Goal: Check status: Check status

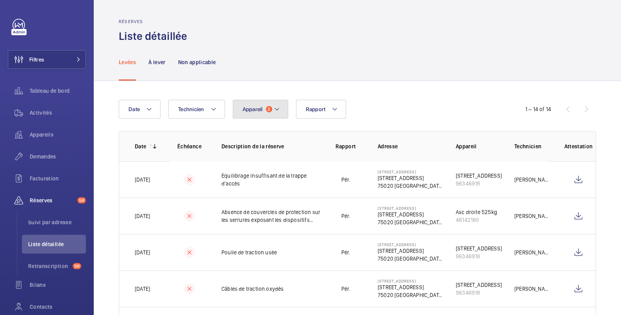
click at [252, 110] on span "Appareil" at bounding box center [253, 109] width 20 height 6
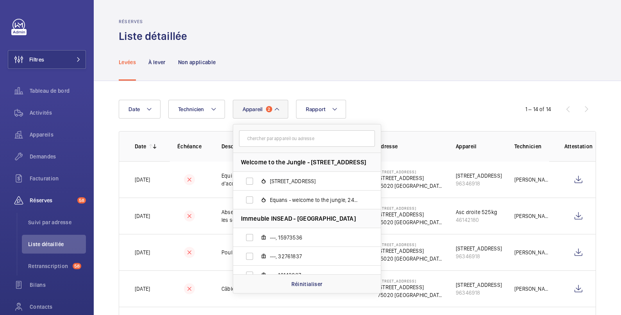
click at [264, 136] on input "text" at bounding box center [307, 138] width 136 height 16
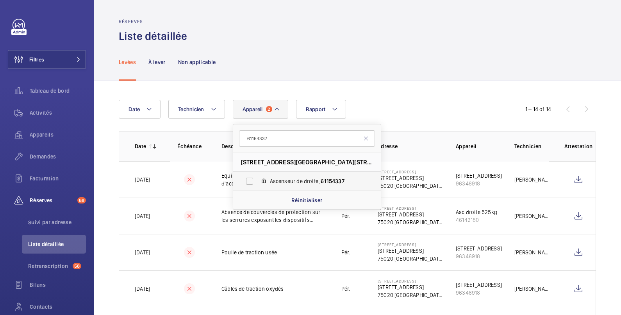
type input "61154337"
click at [250, 180] on label "Ascenseur de droite , 61154337" at bounding box center [300, 181] width 135 height 19
click at [250, 180] on input "Ascenseur de droite , 61154337" at bounding box center [250, 181] width 16 height 16
checkbox input "true"
click at [357, 46] on div "Levées À lever Non applicable" at bounding box center [357, 61] width 477 height 37
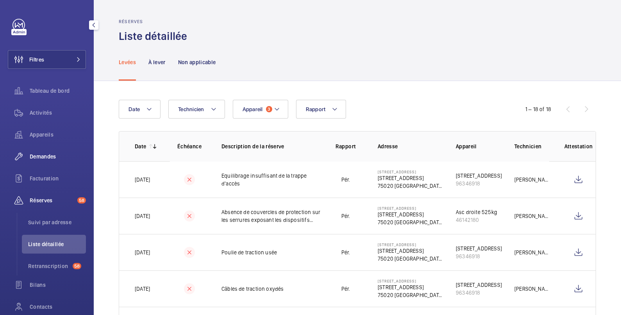
click at [47, 157] on span "Demandes" at bounding box center [58, 156] width 56 height 8
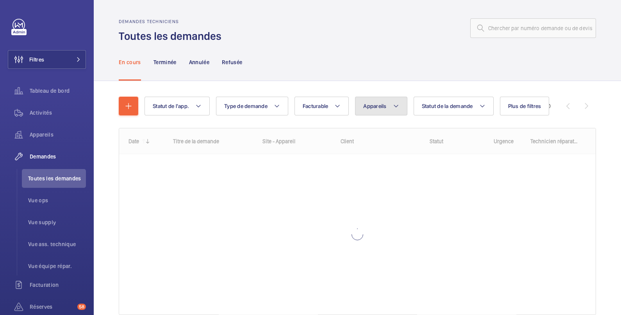
click at [375, 104] on span "Appareils" at bounding box center [374, 106] width 23 height 6
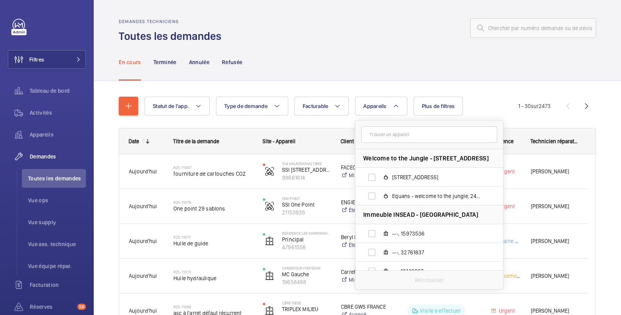
click at [389, 136] on input "text" at bounding box center [429, 134] width 136 height 16
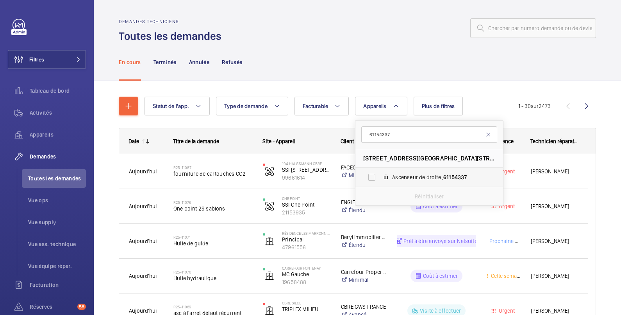
type input "61154337"
click at [372, 175] on label "Ascenseur de droite , 61154337" at bounding box center [423, 177] width 135 height 19
click at [372, 175] on input "Ascenseur de droite , 61154337" at bounding box center [372, 177] width 16 height 16
checkbox input "true"
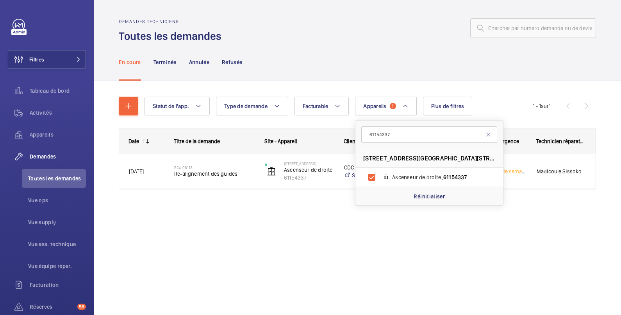
click at [272, 208] on div "Statut de l'app. Type de demande Facturable Appareils 1 61154337 [STREET_ADDRES…" at bounding box center [358, 154] width 528 height 146
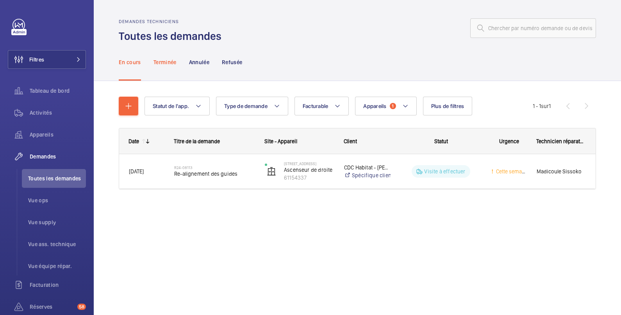
click at [170, 59] on p "Terminée" at bounding box center [165, 62] width 23 height 8
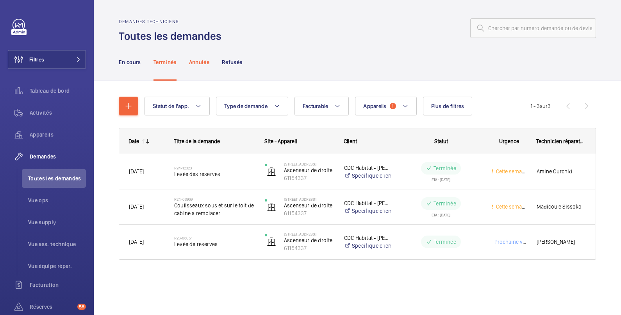
click at [201, 62] on p "Annulée" at bounding box center [199, 62] width 20 height 8
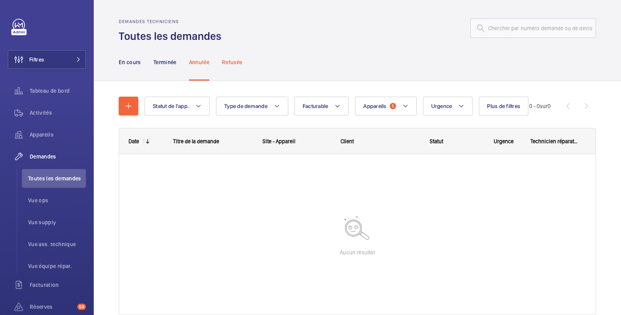
click at [231, 61] on p "Refusée" at bounding box center [232, 62] width 20 height 8
click at [158, 60] on p "Terminée" at bounding box center [165, 62] width 23 height 8
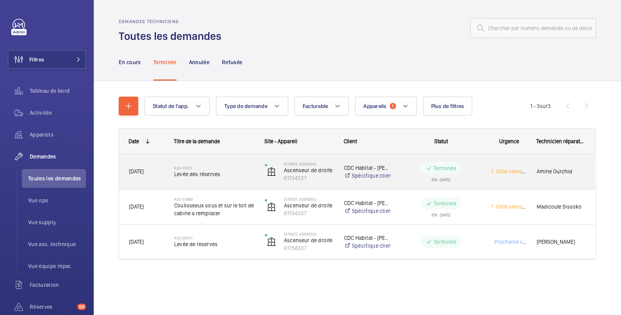
click at [418, 169] on wm-front-pills-cell "Terminée ETA : [DATE]" at bounding box center [441, 172] width 80 height 20
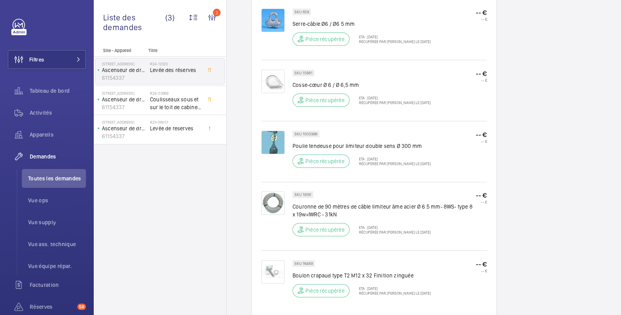
scroll to position [552, 0]
